Goal: Task Accomplishment & Management: Complete application form

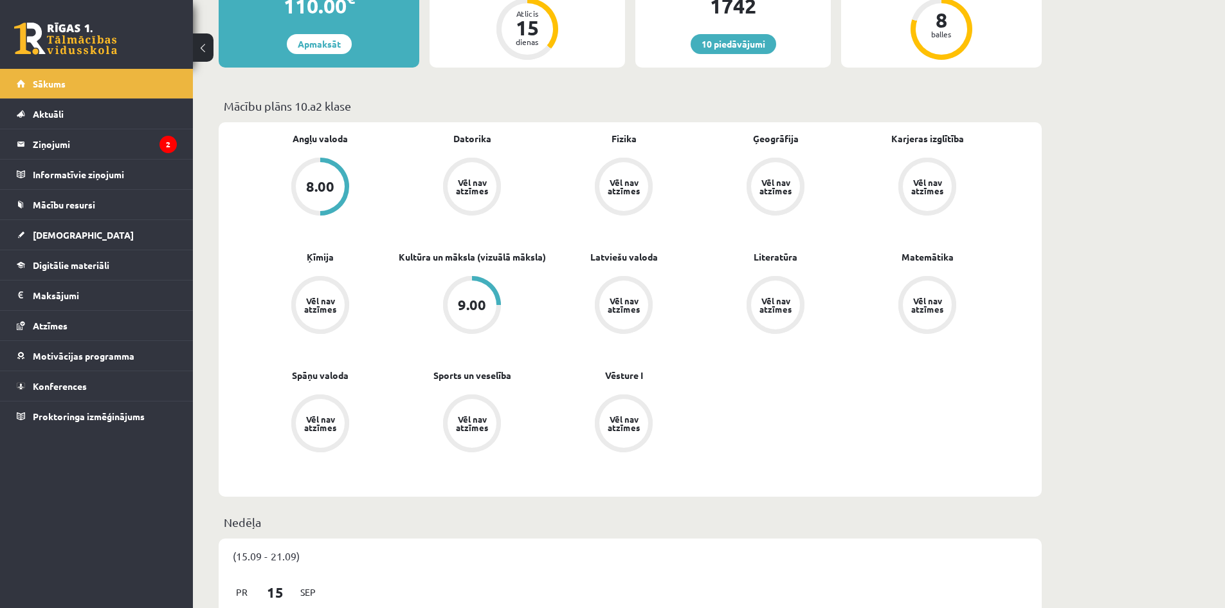
scroll to position [294, 0]
click at [129, 224] on link "[DEMOGRAPHIC_DATA]" at bounding box center [97, 235] width 160 height 30
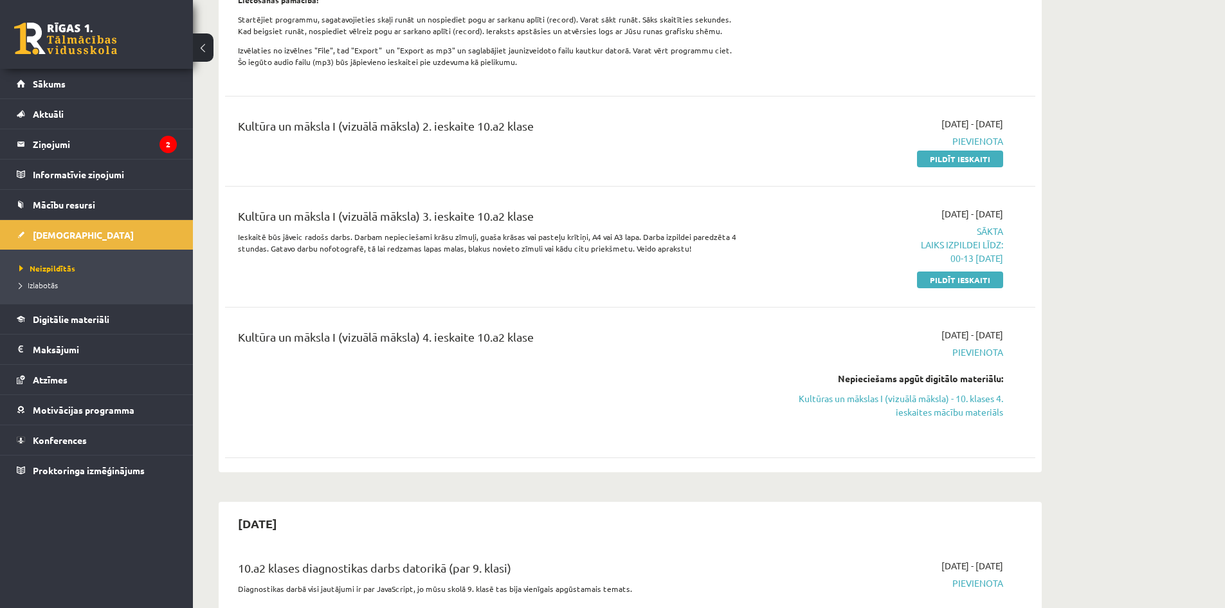
scroll to position [430, 0]
click at [956, 289] on link "Pildīt ieskaiti" at bounding box center [960, 281] width 86 height 17
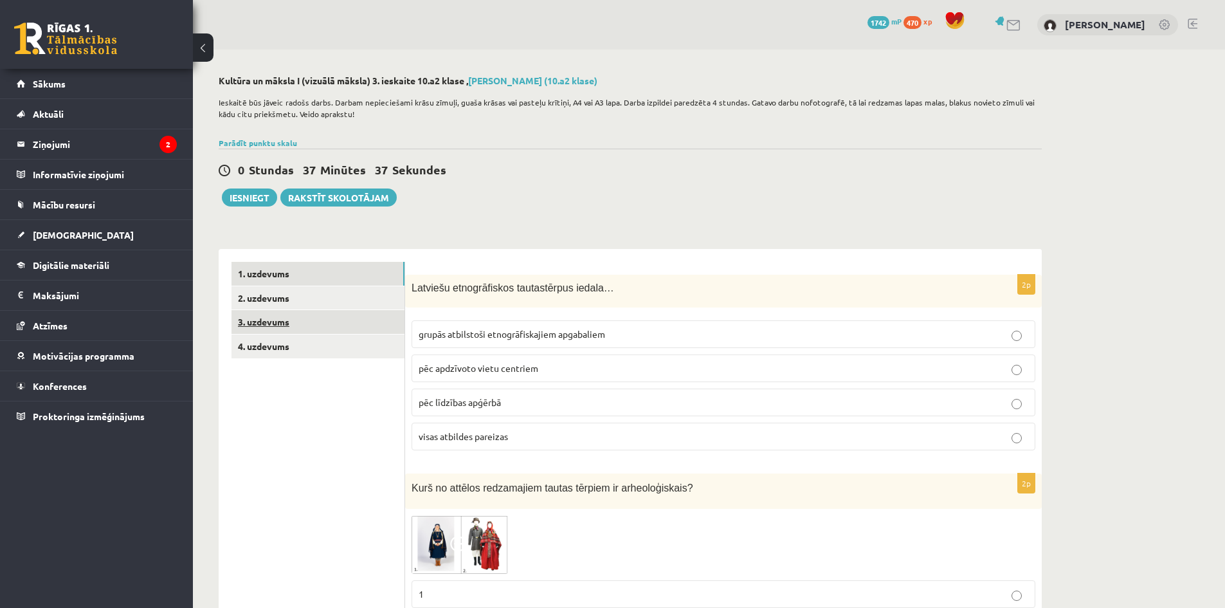
click at [316, 332] on link "3. uzdevums" at bounding box center [317, 322] width 173 height 24
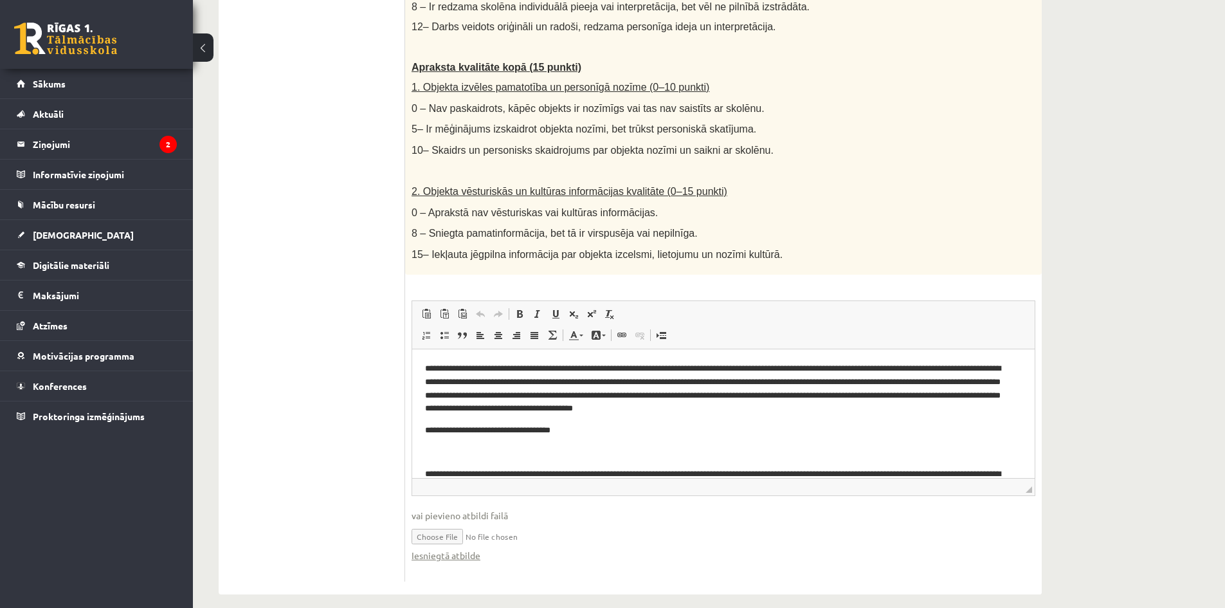
scroll to position [288, 0]
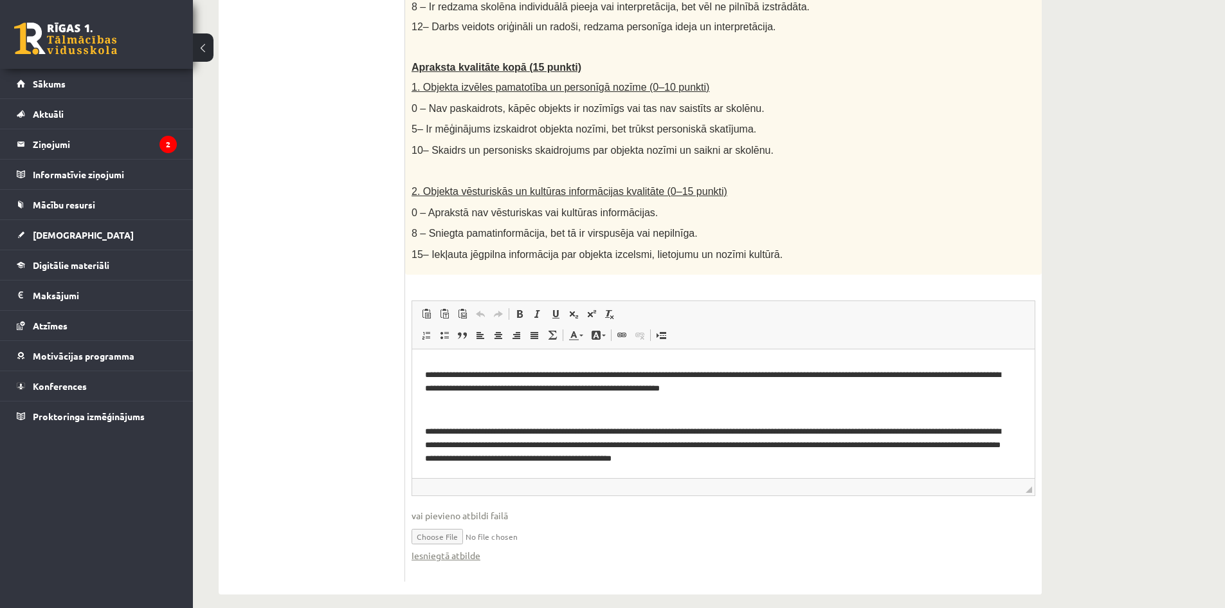
click at [453, 522] on input "file" at bounding box center [724, 535] width 624 height 26
click at [860, 458] on p "**********" at bounding box center [718, 444] width 587 height 40
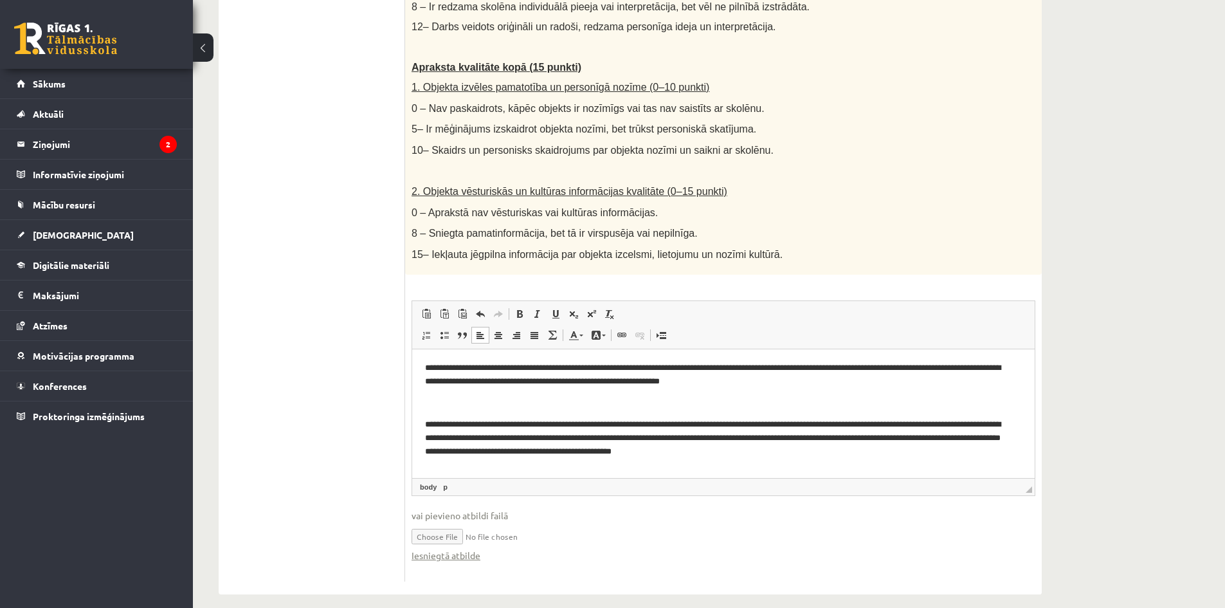
scroll to position [310, 0]
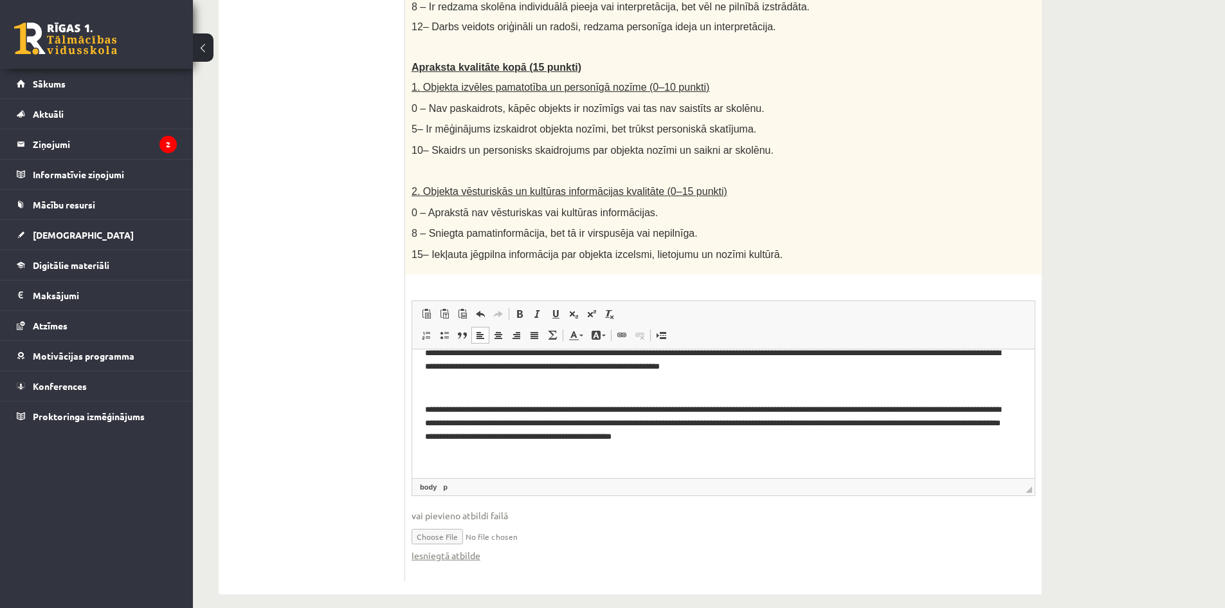
click at [500, 468] on html "**********" at bounding box center [723, 258] width 622 height 438
click at [431, 458] on img "Bagātinātā teksta redaktors, wiswyg-editor-user-answer-47024724835580" at bounding box center [430, 455] width 10 height 10
click at [459, 457] on p "Bagātinātā teksta redaktors, wiswyg-editor-user-answer-47024724835580" at bounding box center [723, 457] width 597 height 15
drag, startPoint x: 176, startPoint y: 6, endPoint x: 380, endPoint y: 33, distance: 206.2
click at [380, 33] on ul "1. uzdevums 2. uzdevums 3. uzdevums 4. uzdevums" at bounding box center [318, 69] width 174 height 1024
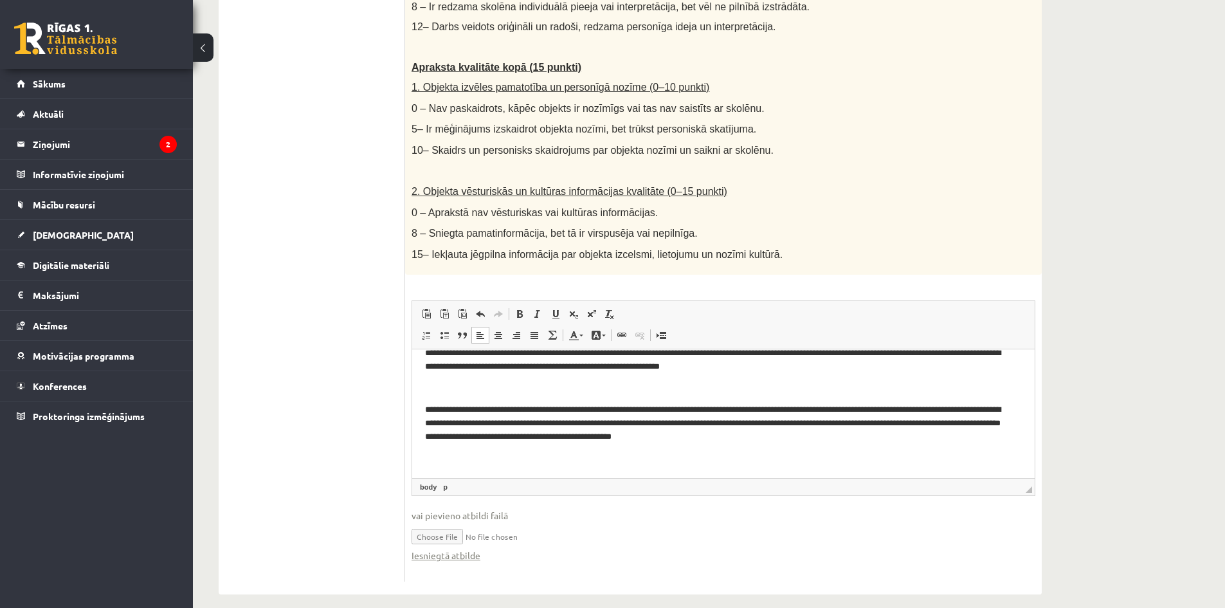
click at [433, 525] on input "file" at bounding box center [724, 535] width 624 height 26
type input "**********"
click at [471, 548] on link "Iesniegtā atbilde" at bounding box center [446, 555] width 69 height 14
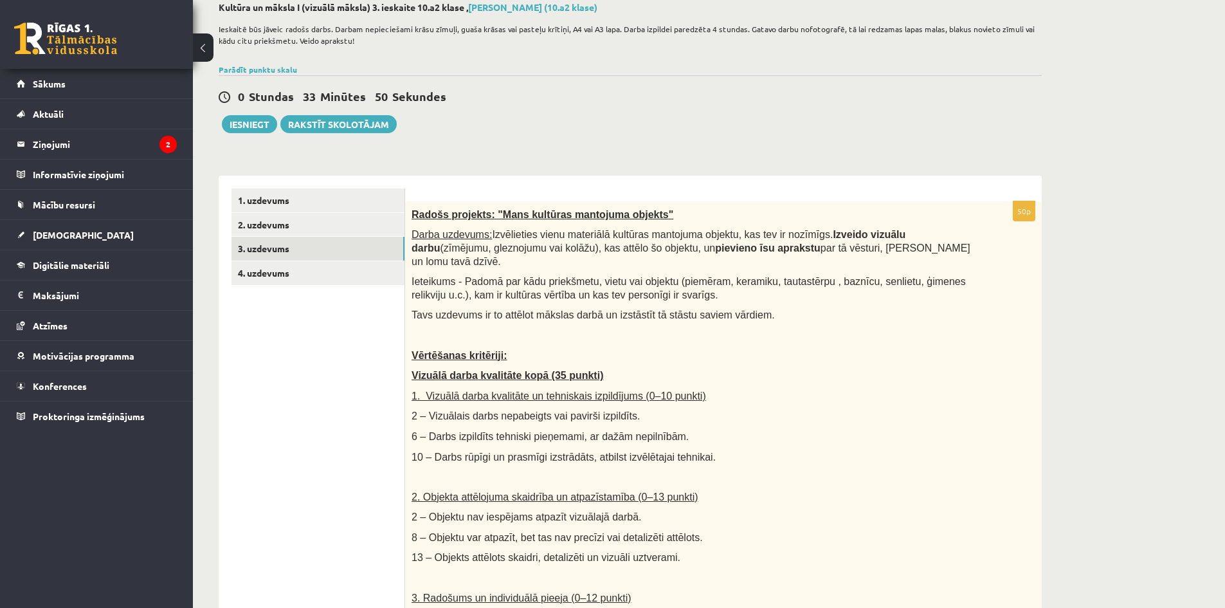
scroll to position [44, 0]
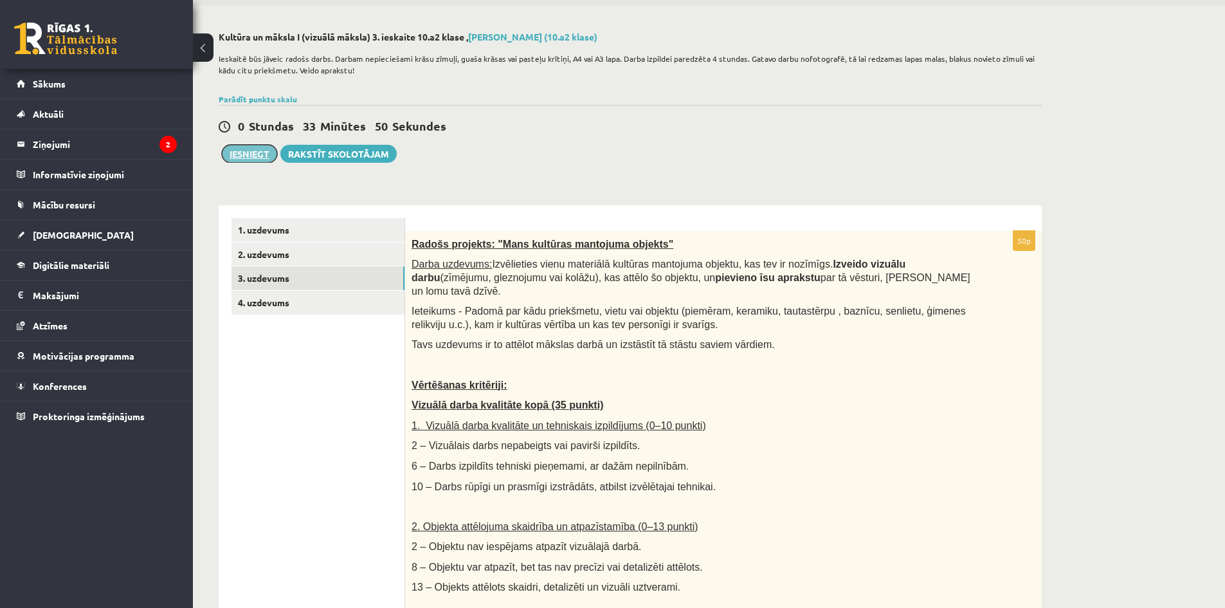
click at [262, 151] on button "Iesniegt" at bounding box center [249, 154] width 55 height 18
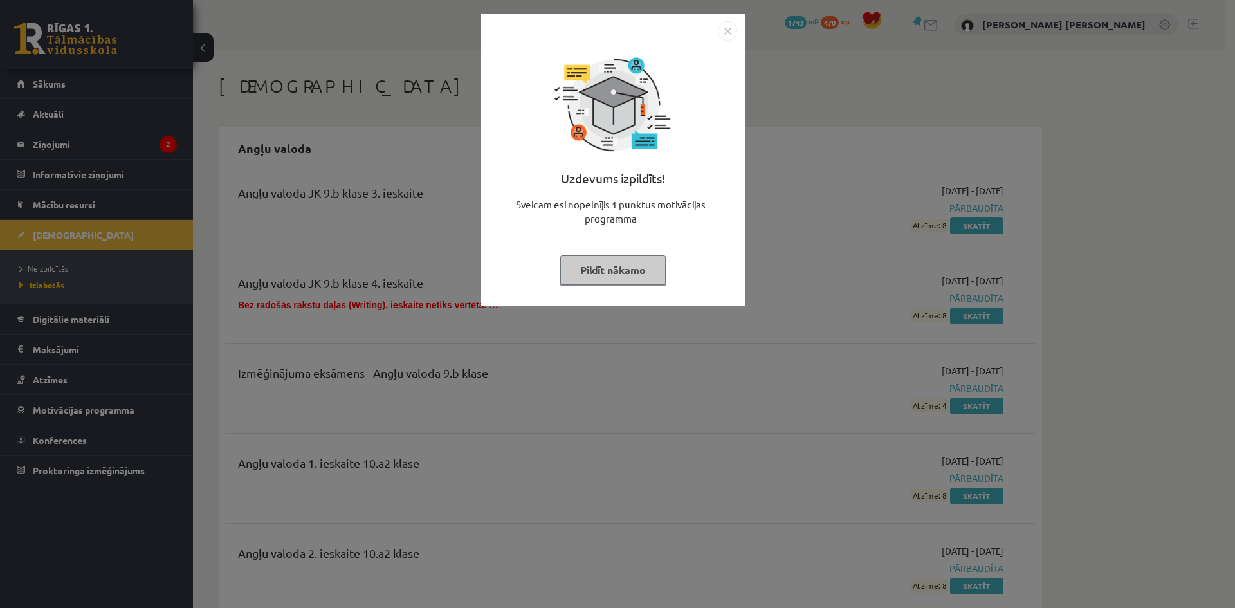
click at [611, 259] on button "Pildīt nākamo" at bounding box center [612, 270] width 105 height 30
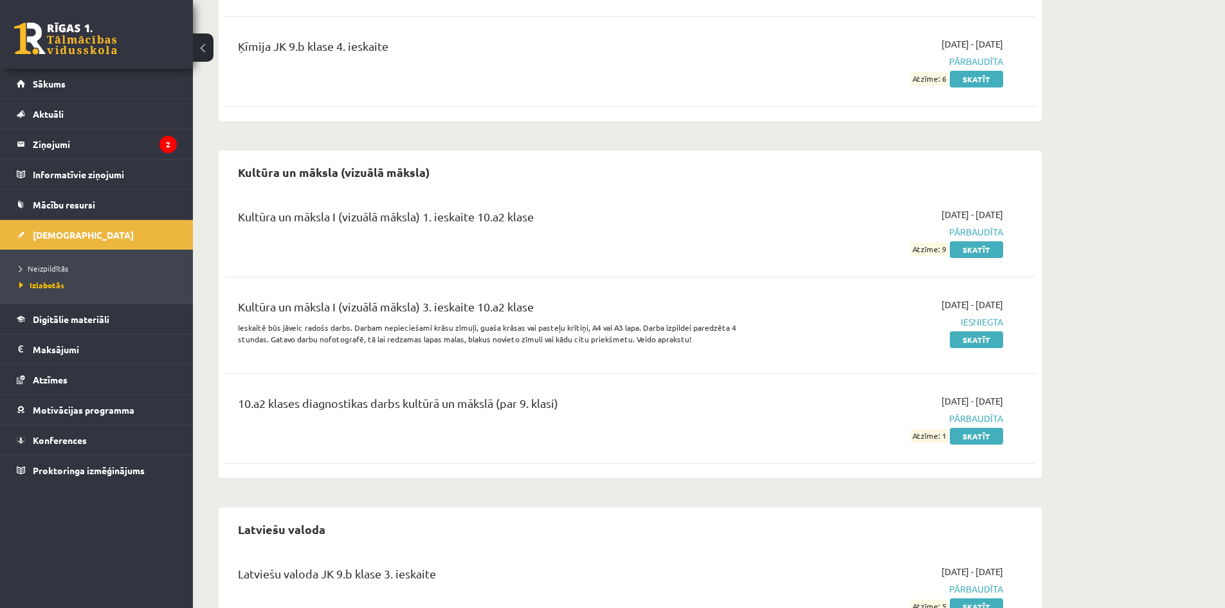
scroll to position [1652, 0]
click at [982, 437] on link "Skatīt" at bounding box center [976, 435] width 53 height 17
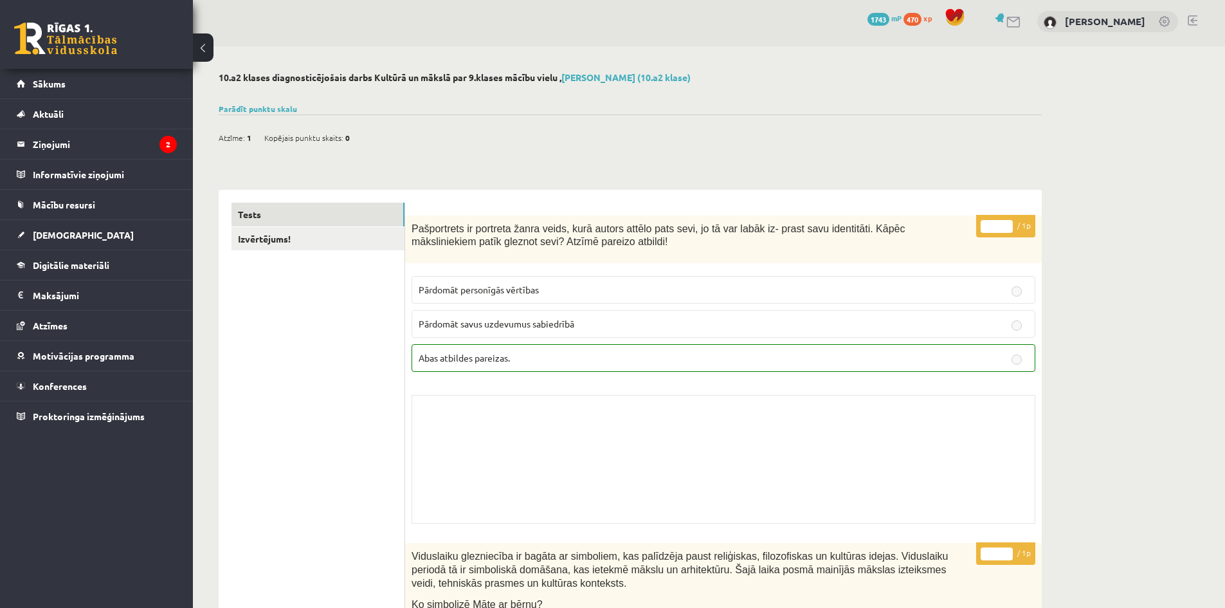
scroll to position [2, 0]
click at [339, 235] on link "Izvērtējums!" at bounding box center [317, 240] width 173 height 24
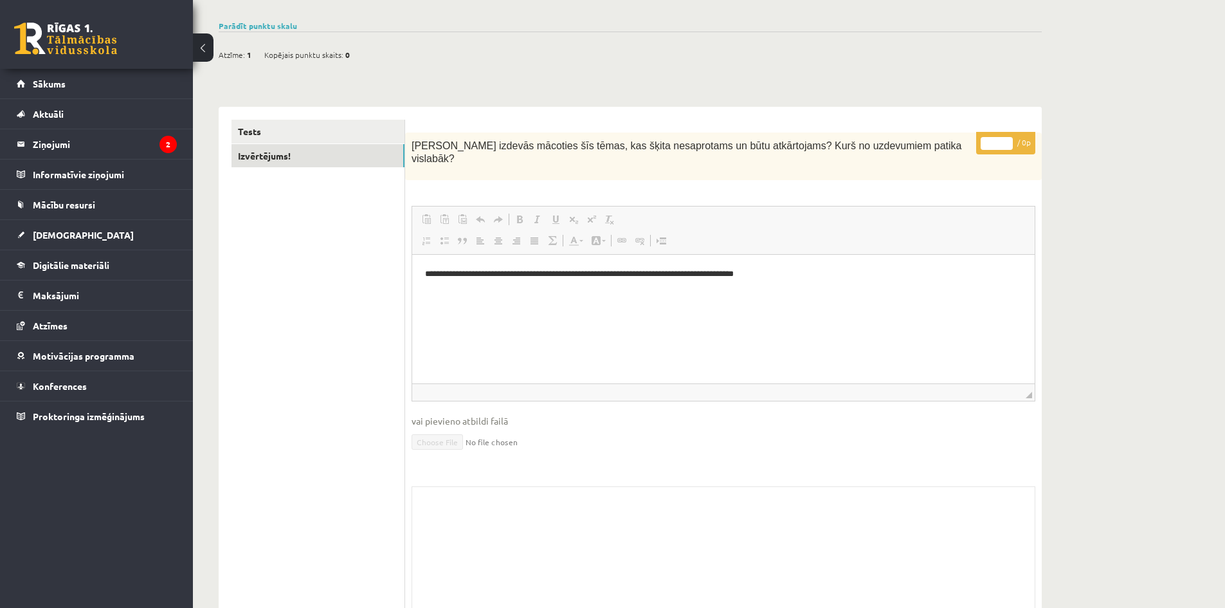
scroll to position [84, 0]
click at [336, 127] on link "Tests" at bounding box center [317, 134] width 173 height 24
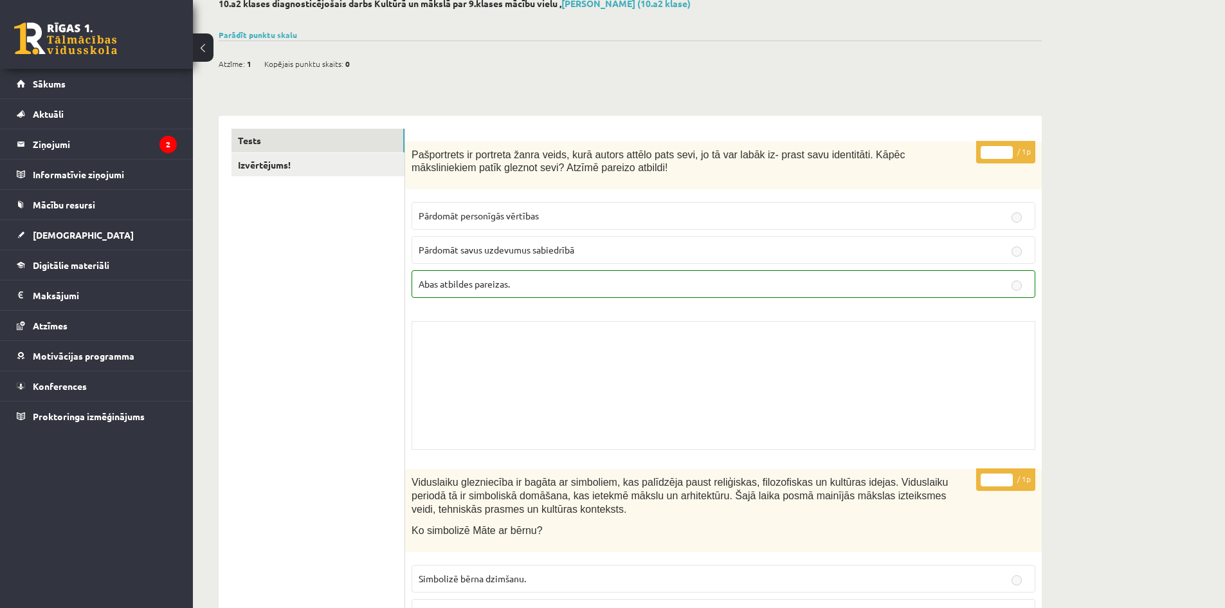
scroll to position [63, 0]
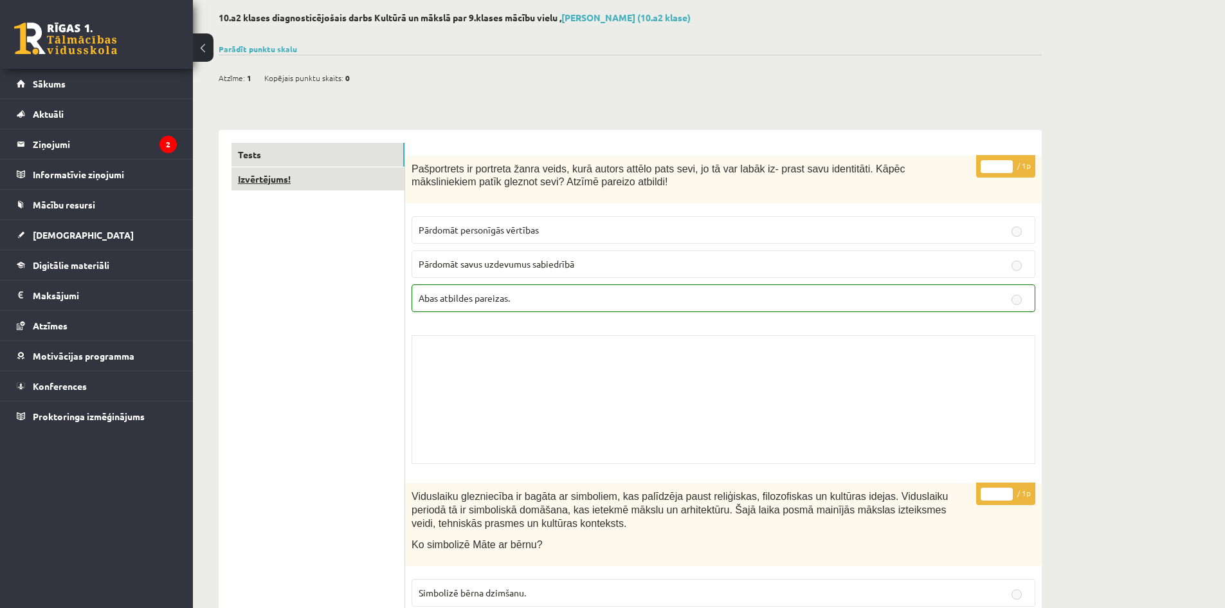
click at [300, 190] on link "Izvērtējums!" at bounding box center [317, 179] width 173 height 24
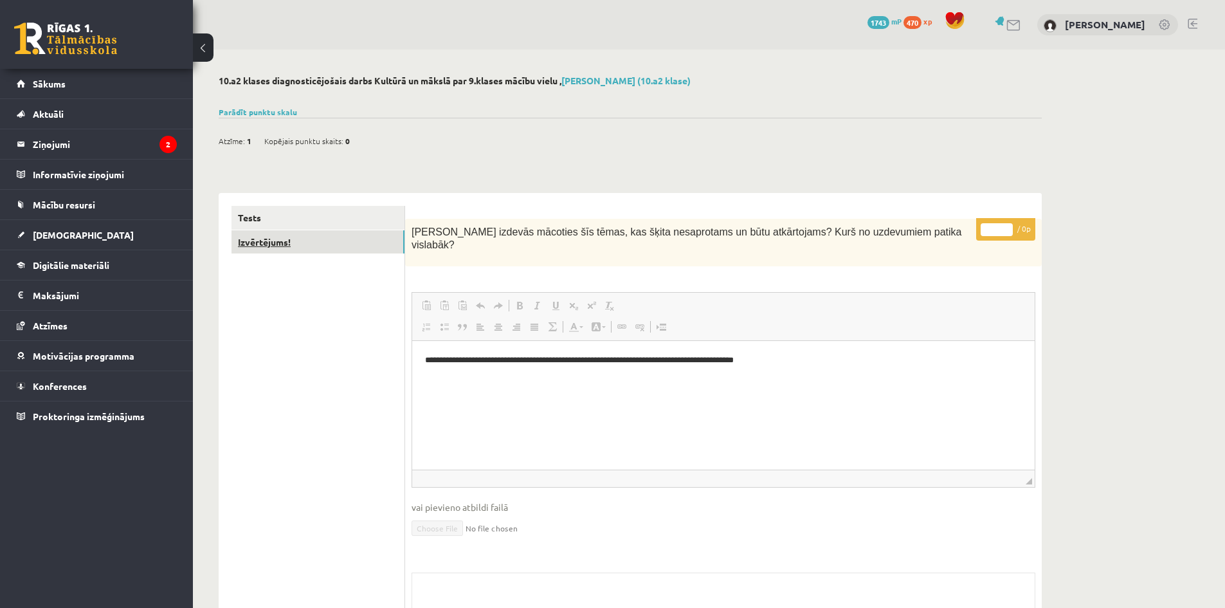
scroll to position [0, 0]
click at [349, 222] on link "Tests" at bounding box center [317, 218] width 173 height 24
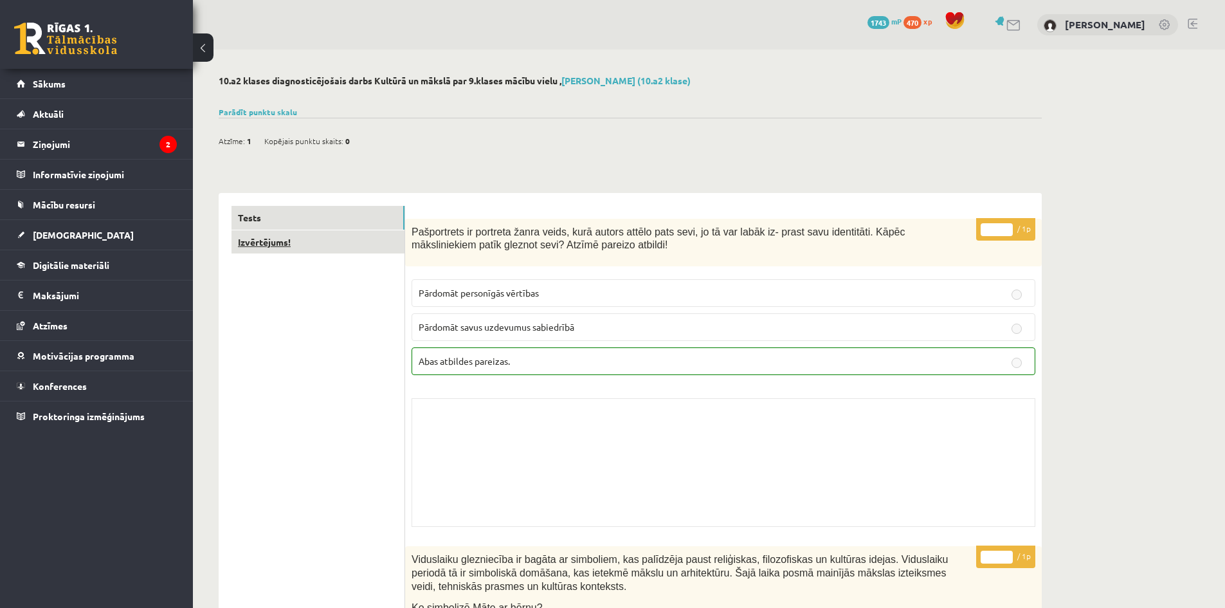
click at [376, 248] on link "Izvērtējums!" at bounding box center [317, 242] width 173 height 24
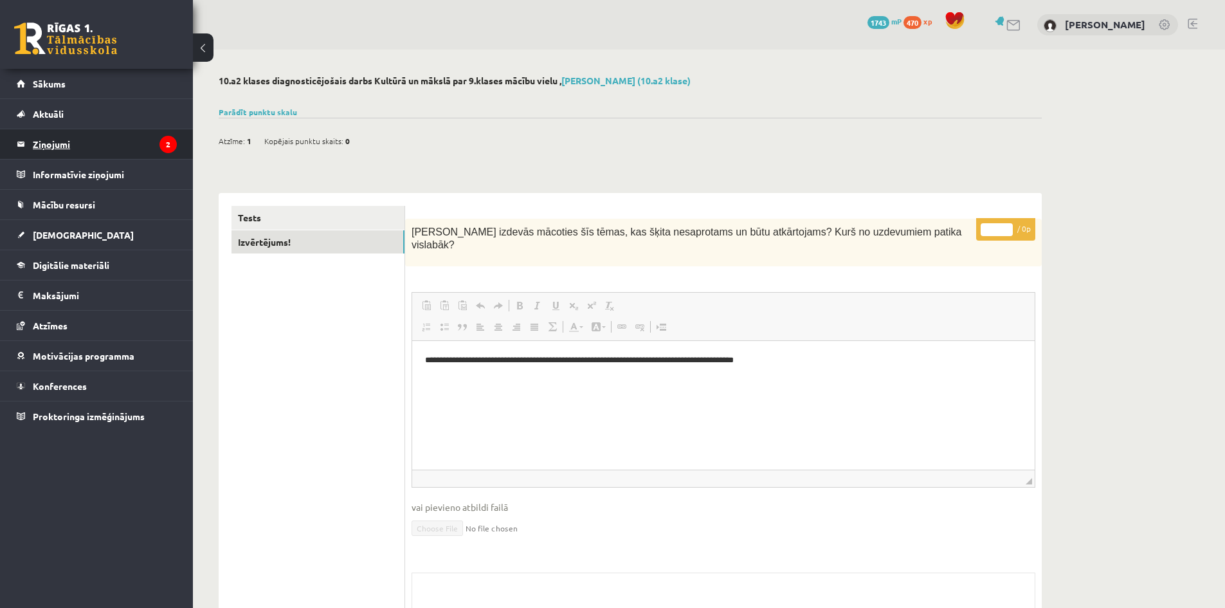
click at [125, 156] on legend "Ziņojumi 2" at bounding box center [105, 144] width 144 height 30
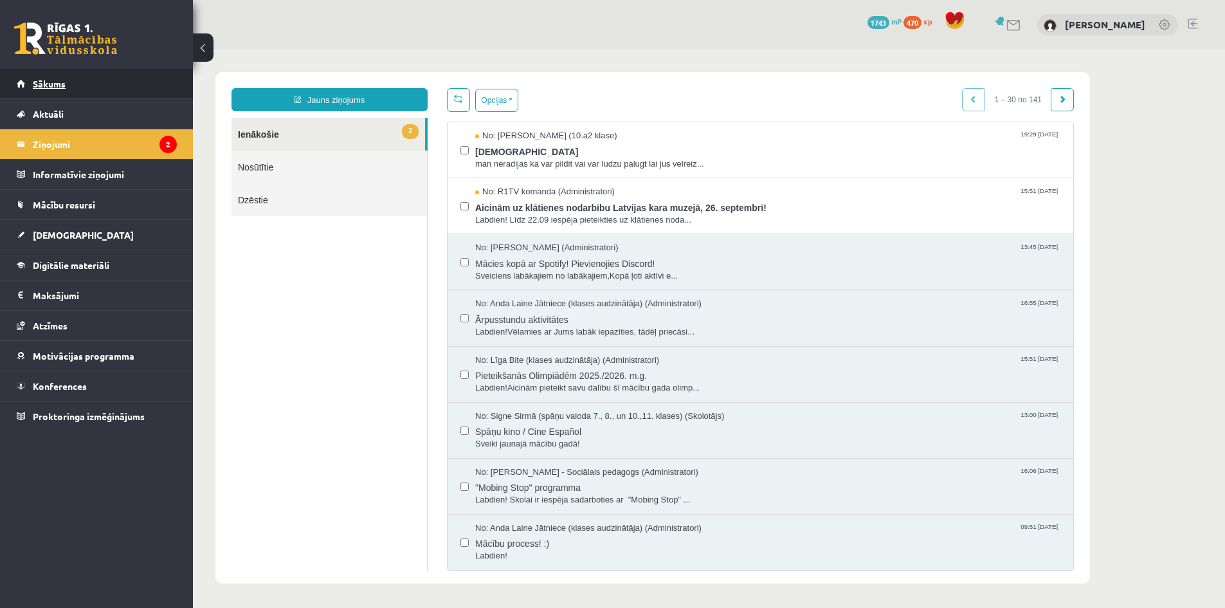
click at [159, 89] on link "Sākums" at bounding box center [97, 84] width 160 height 30
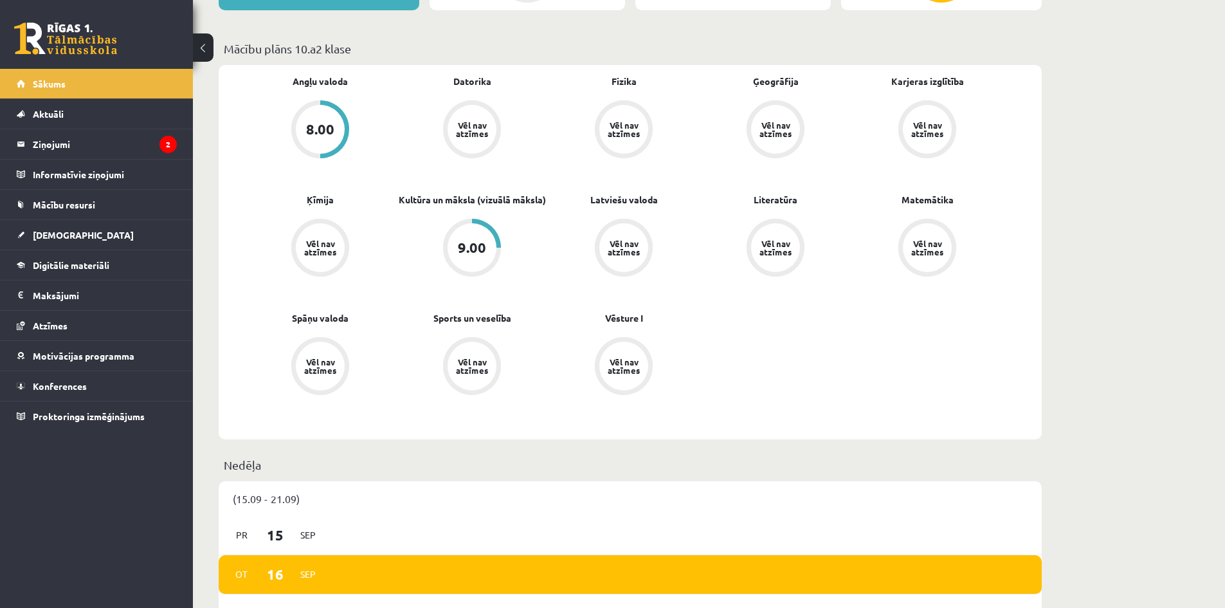
scroll to position [352, 0]
click at [480, 224] on div "9.00" at bounding box center [472, 246] width 49 height 49
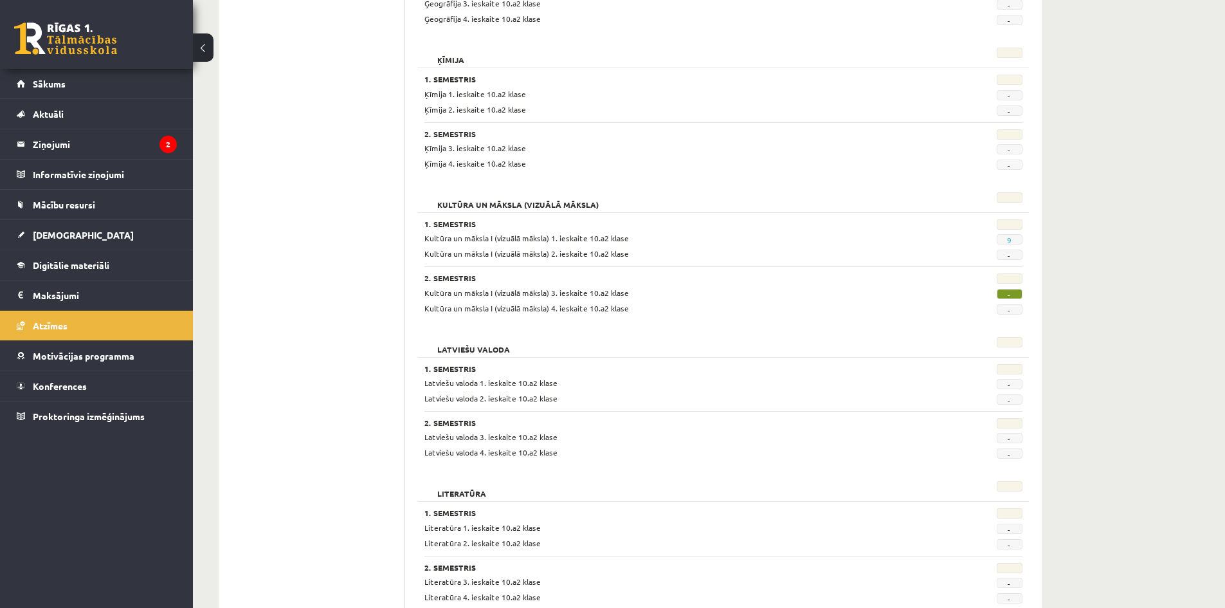
scroll to position [750, 0]
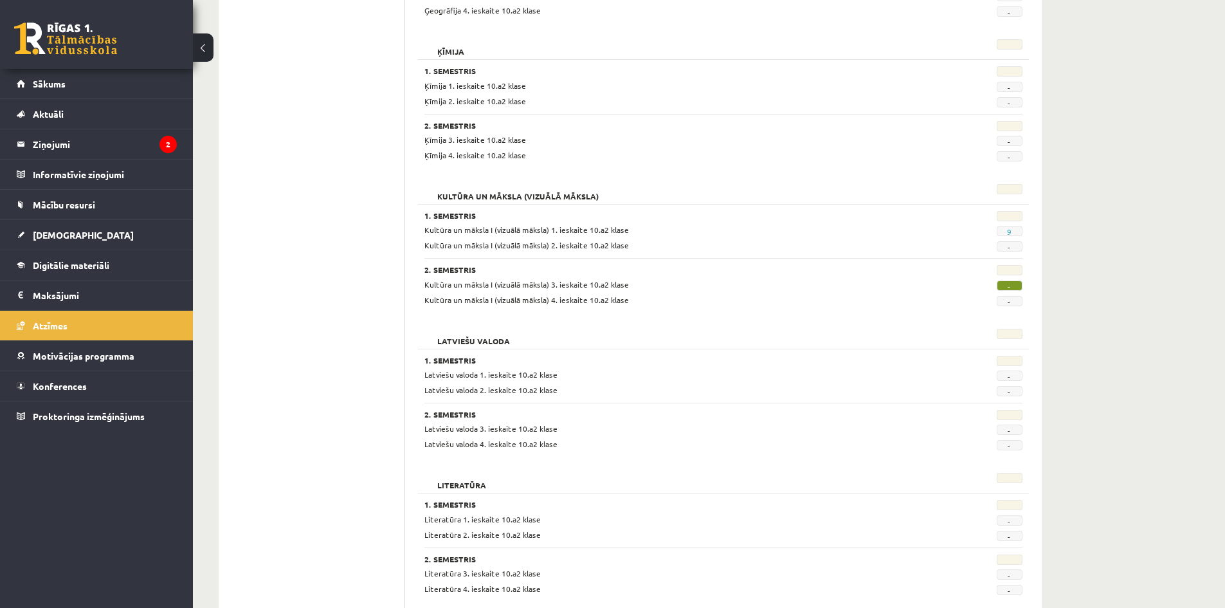
click at [575, 197] on h2 "Kultūra un māksla (vizuālā māksla)" at bounding box center [517, 190] width 187 height 13
click at [1006, 287] on span "-" at bounding box center [1010, 285] width 26 height 10
click at [95, 270] on link "Digitālie materiāli" at bounding box center [97, 265] width 160 height 30
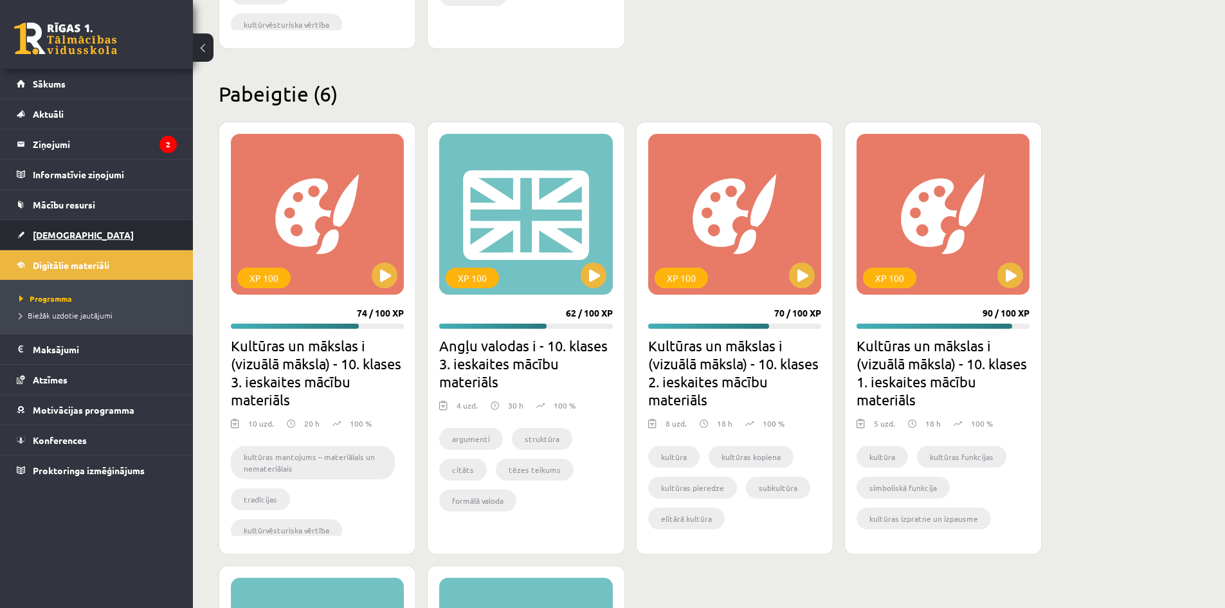
click at [81, 231] on link "[DEMOGRAPHIC_DATA]" at bounding box center [97, 235] width 160 height 30
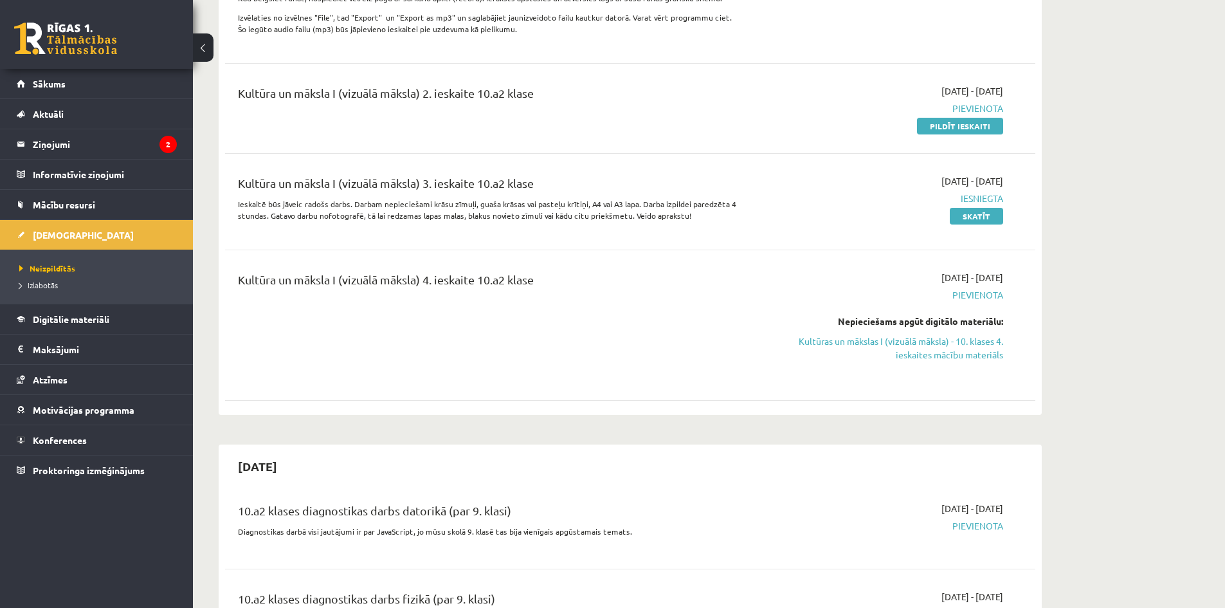
scroll to position [449, 0]
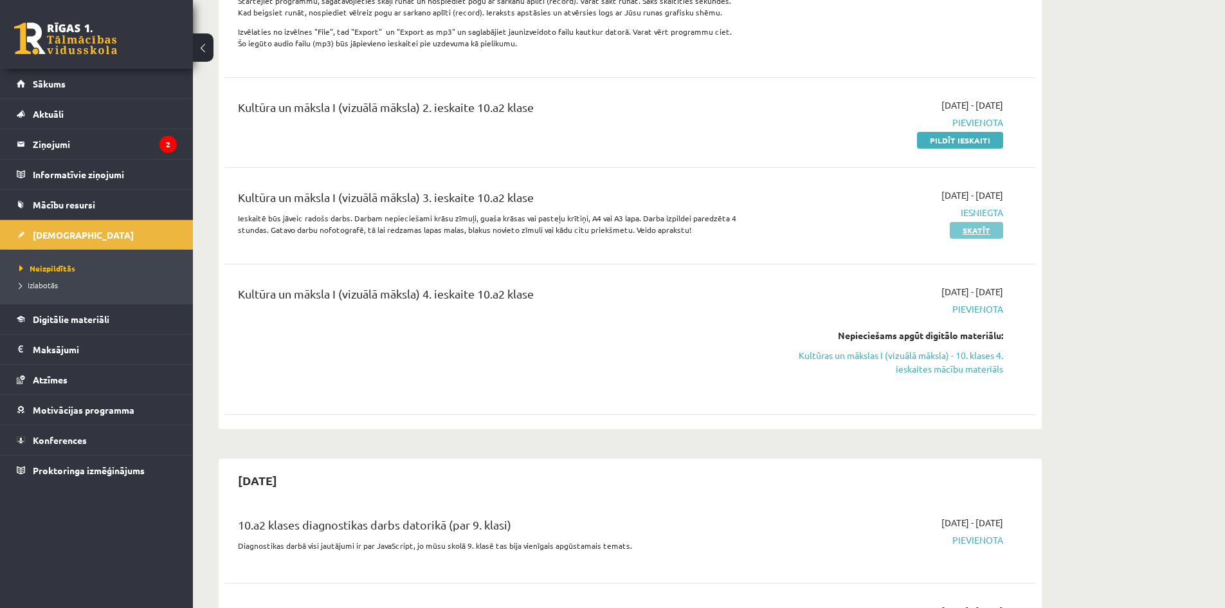
click at [974, 239] on link "Skatīt" at bounding box center [976, 230] width 53 height 17
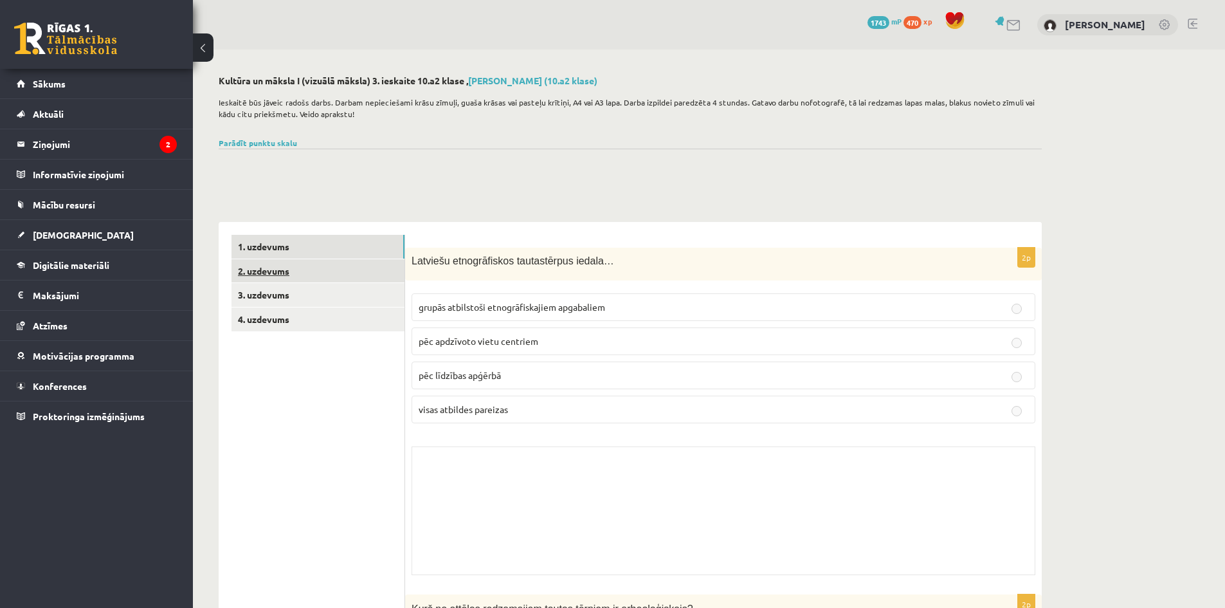
click at [386, 277] on link "2. uzdevums" at bounding box center [317, 271] width 173 height 24
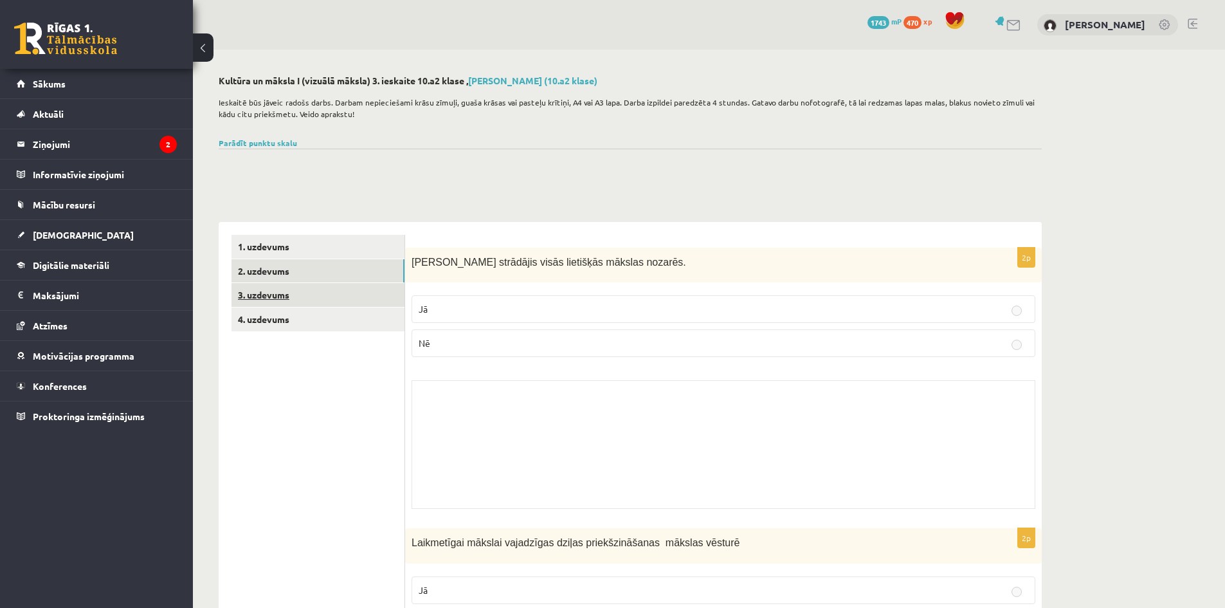
click at [377, 300] on link "3. uzdevums" at bounding box center [317, 295] width 173 height 24
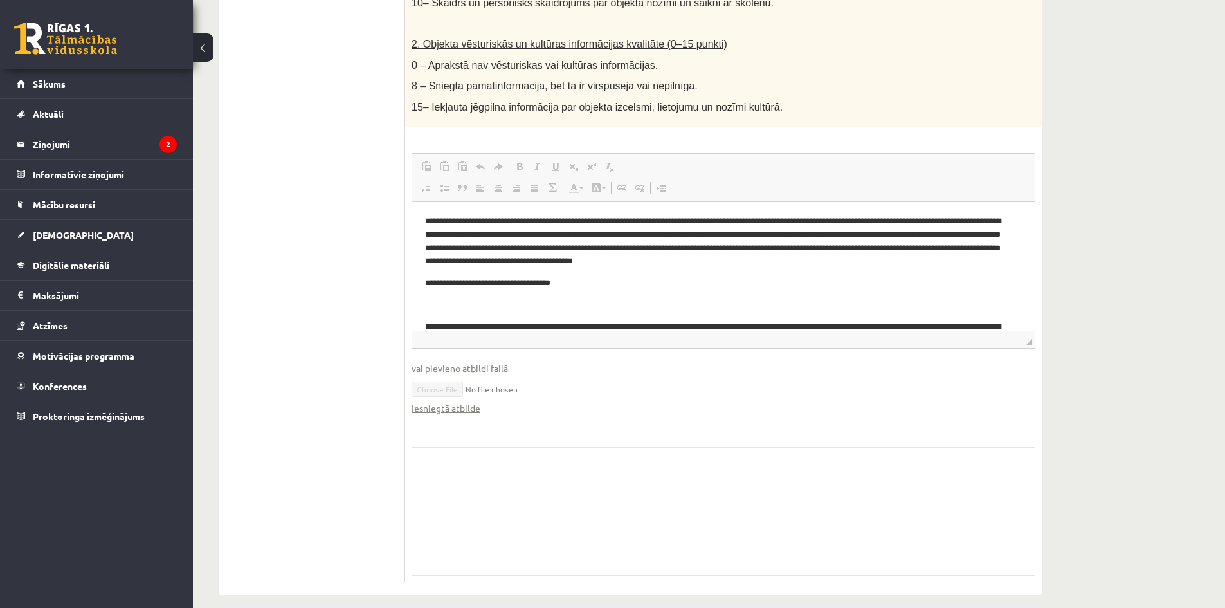
scroll to position [310, 0]
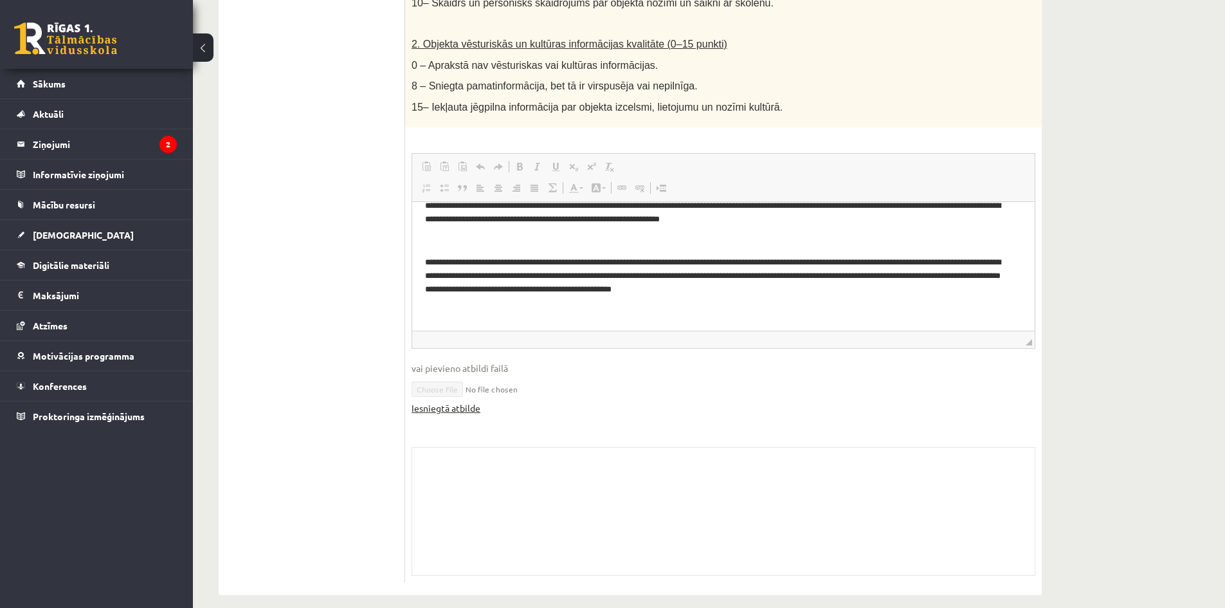
click at [455, 401] on link "Iesniegtā atbilde" at bounding box center [446, 408] width 69 height 14
